Goal: Task Accomplishment & Management: Manage account settings

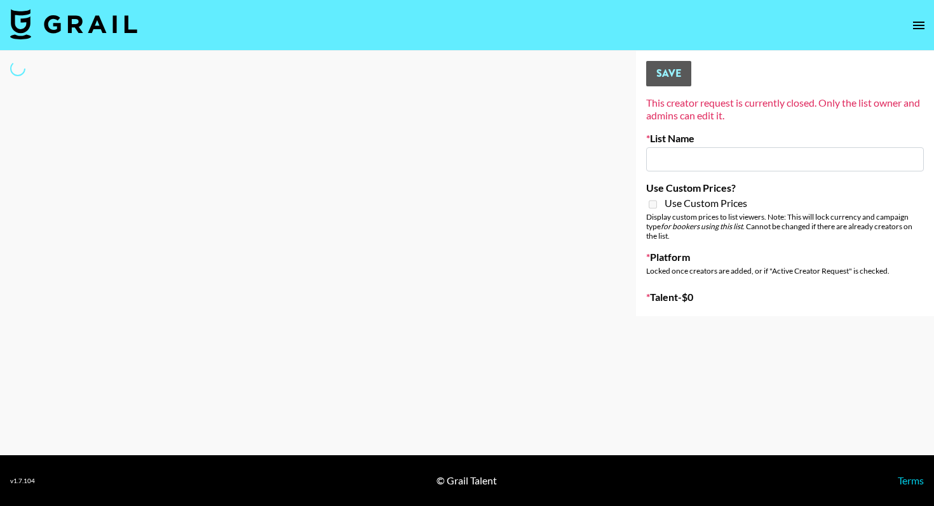
type input "Forever in a Day List"
select select "Song"
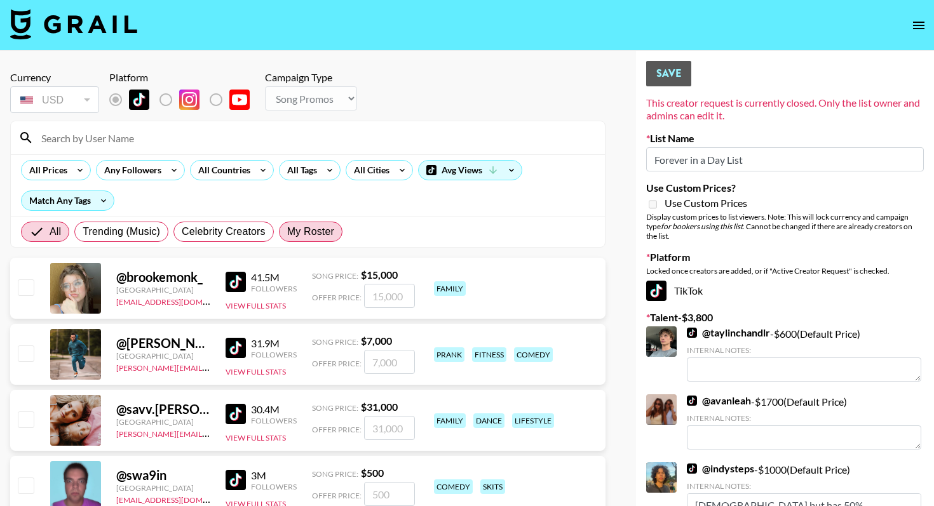
click at [316, 229] on span "My Roster" at bounding box center [310, 231] width 47 height 15
click at [287, 232] on input "My Roster" at bounding box center [287, 232] width 0 height 0
radio input "true"
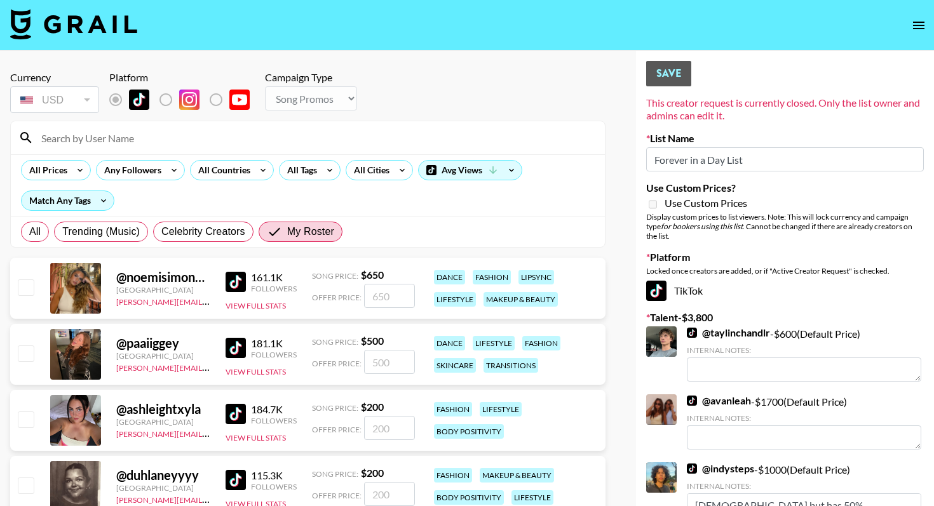
click at [27, 287] on input "checkbox" at bounding box center [25, 287] width 15 height 15
checkbox input "true"
type input "650"
click at [25, 353] on input "checkbox" at bounding box center [25, 353] width 15 height 15
checkbox input "true"
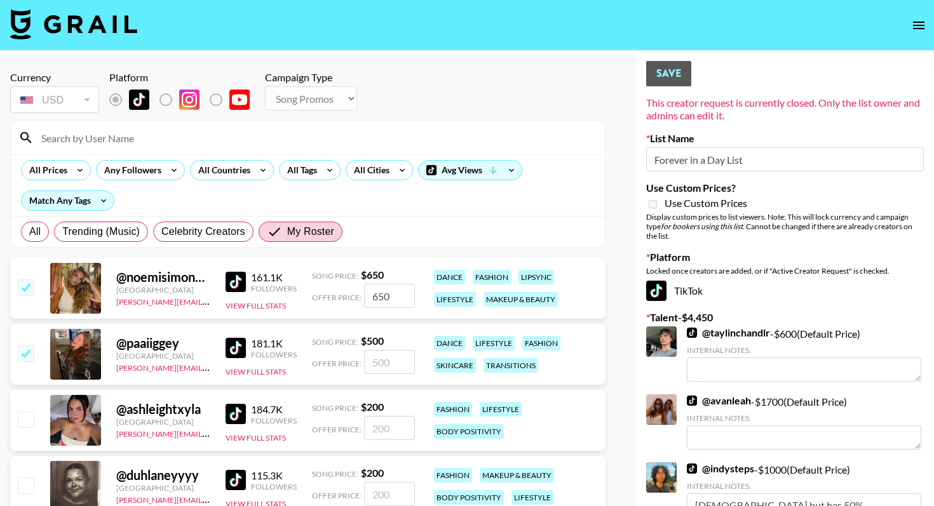
type input "500"
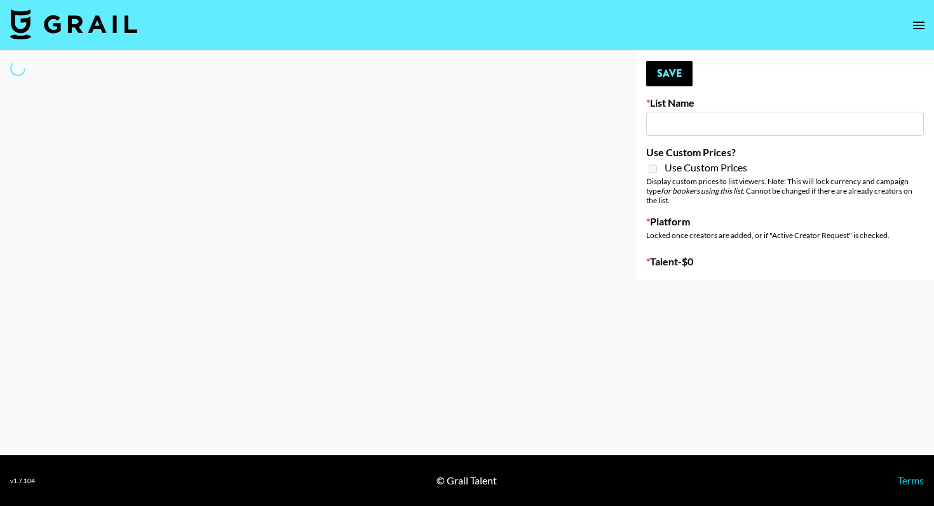
type input "Forever in a Day List"
select select "Song"
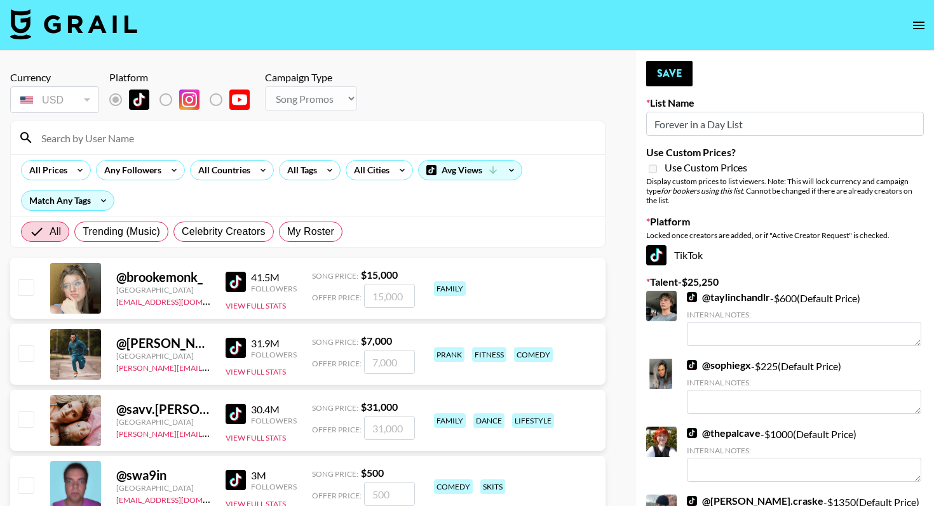
click at [163, 140] on input at bounding box center [316, 138] width 564 height 20
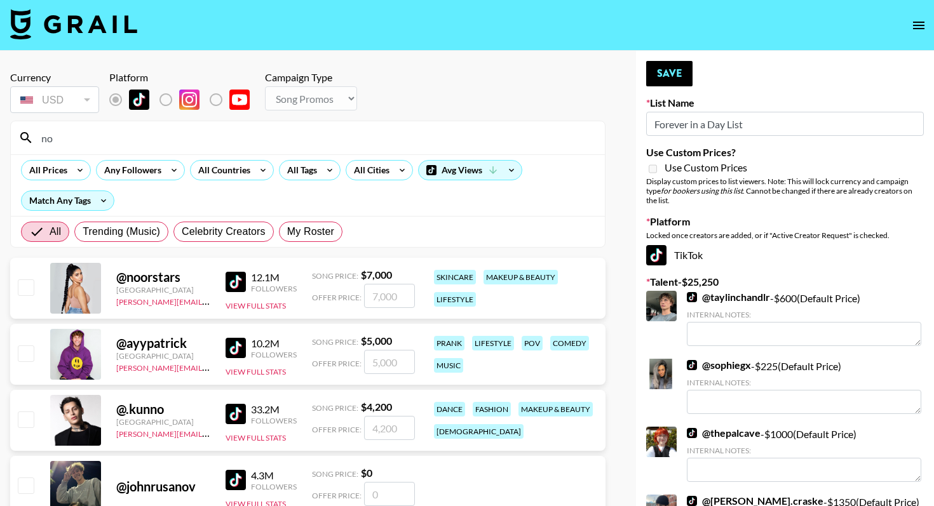
type input "n"
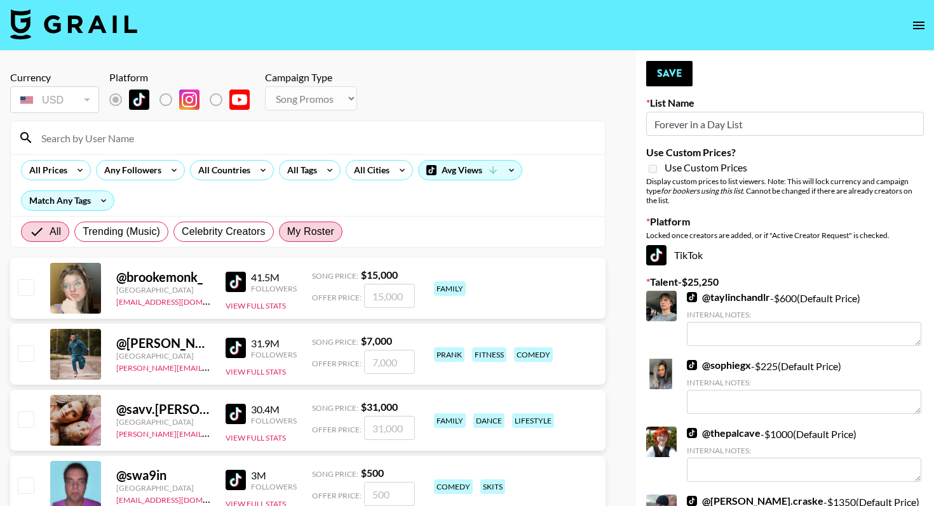
click at [317, 233] on span "My Roster" at bounding box center [310, 231] width 47 height 15
click at [287, 232] on input "My Roster" at bounding box center [287, 232] width 0 height 0
radio input "true"
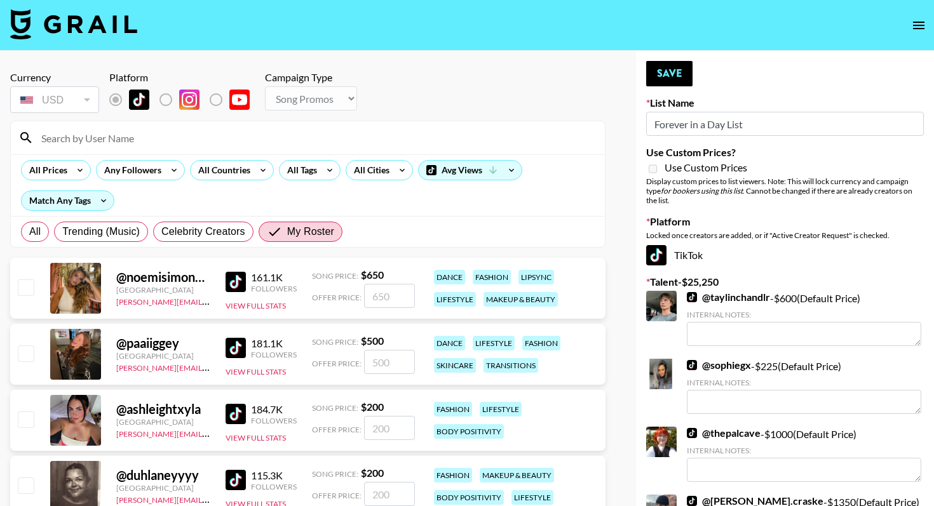
click at [29, 289] on input "checkbox" at bounding box center [25, 287] width 15 height 15
checkbox input "true"
type input "650"
click at [29, 356] on input "checkbox" at bounding box center [25, 353] width 15 height 15
checkbox input "true"
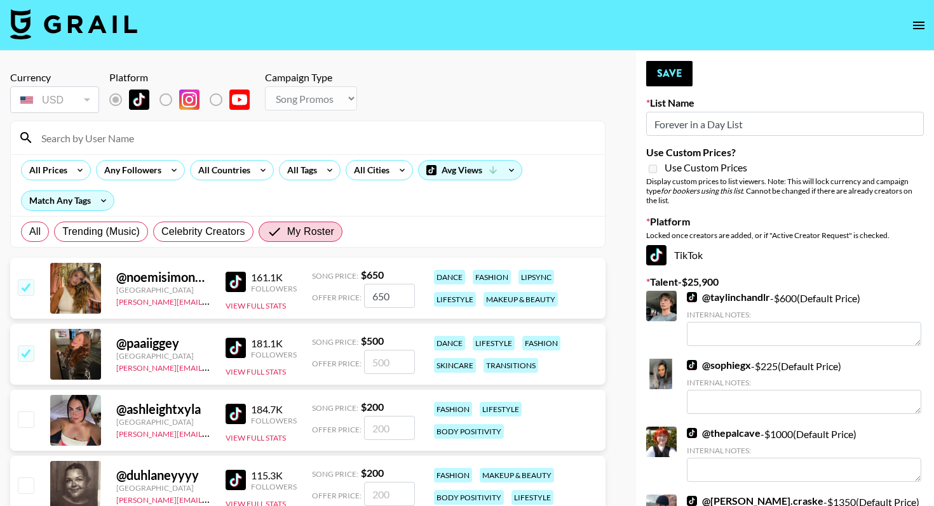
type input "500"
radio input "true"
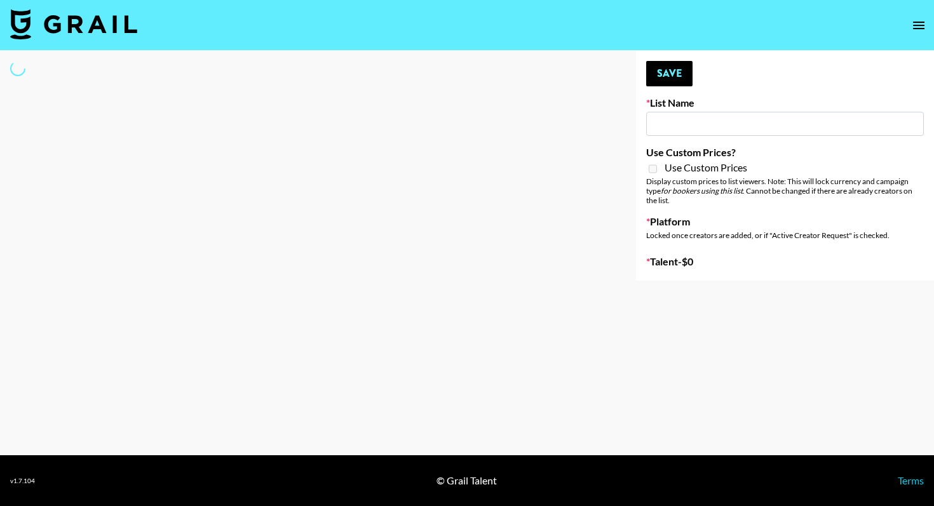
type input "Forever in a Day List"
select select "Song"
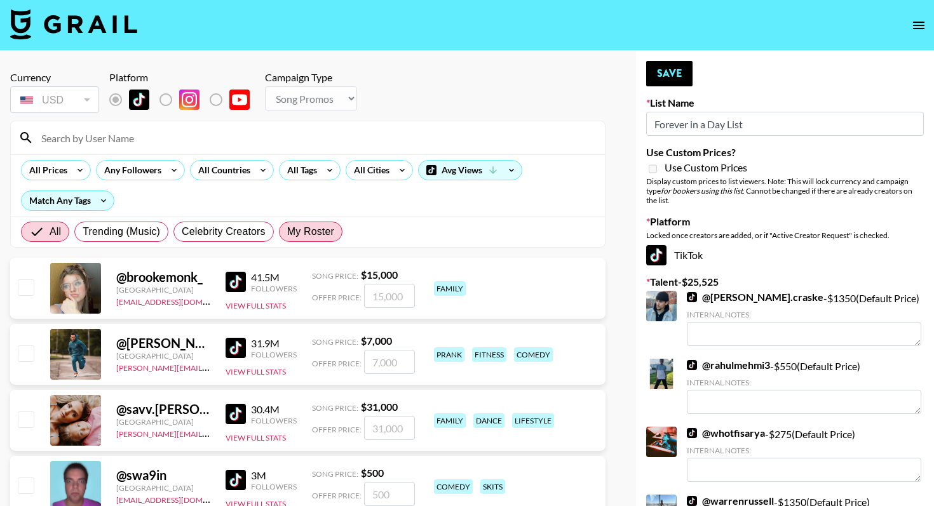
click at [311, 229] on span "My Roster" at bounding box center [310, 231] width 47 height 15
click at [287, 232] on input "My Roster" at bounding box center [287, 232] width 0 height 0
radio input "true"
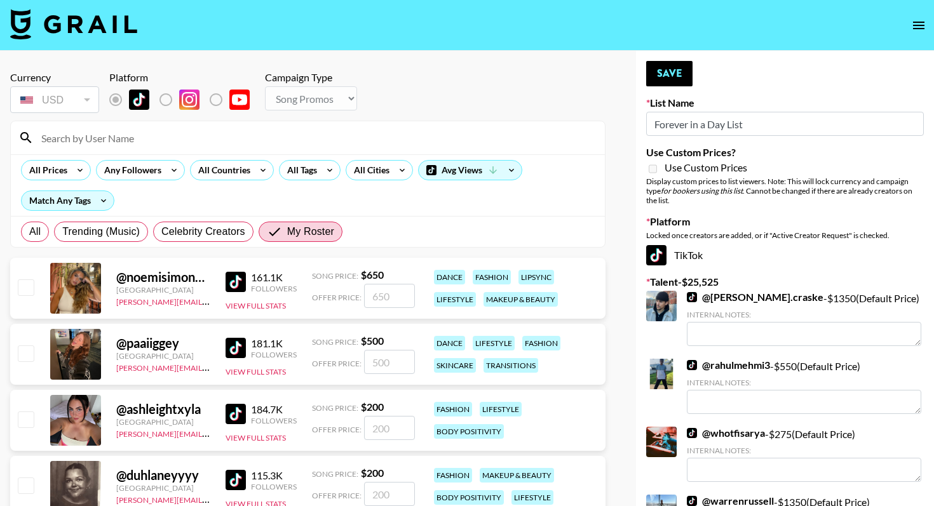
click at [24, 288] on input "checkbox" at bounding box center [25, 287] width 15 height 15
checkbox input "true"
type input "650"
click at [24, 352] on input "checkbox" at bounding box center [25, 353] width 15 height 15
checkbox input "true"
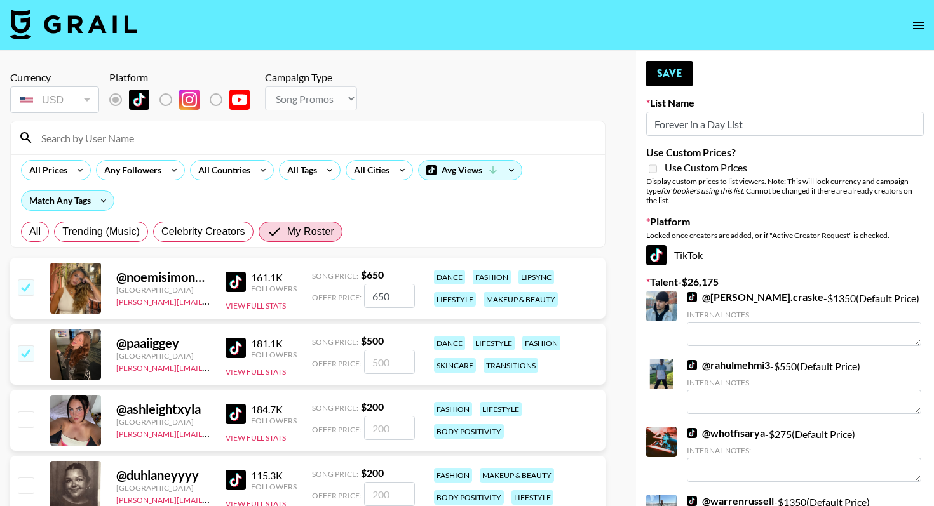
type input "500"
click at [680, 70] on button "Save" at bounding box center [669, 73] width 46 height 25
radio input "true"
